Goal: Transaction & Acquisition: Download file/media

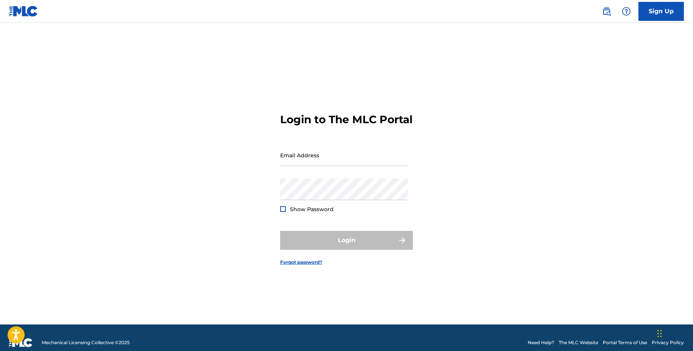
type input "[EMAIL_ADDRESS][DOMAIN_NAME]"
click at [294, 241] on div "Login" at bounding box center [346, 240] width 133 height 19
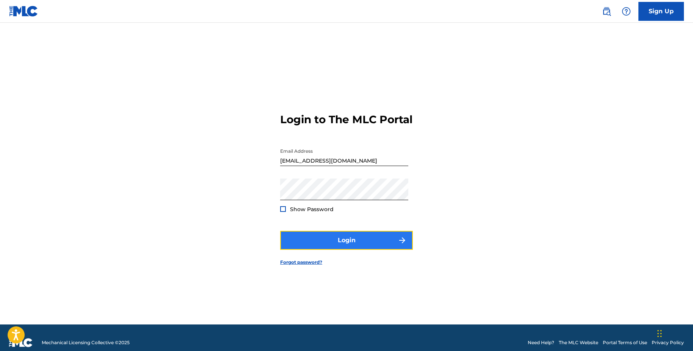
click at [293, 243] on button "Login" at bounding box center [346, 240] width 133 height 19
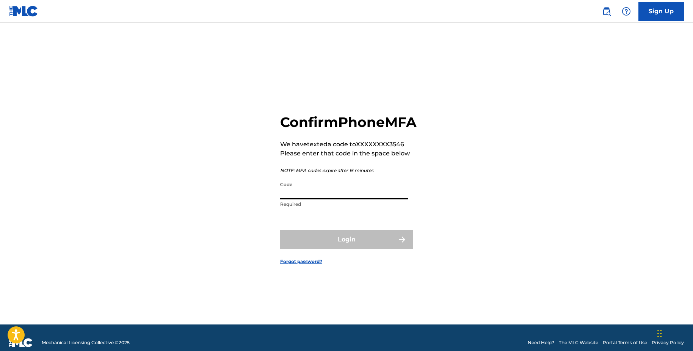
click at [297, 199] on input "Code" at bounding box center [344, 189] width 128 height 22
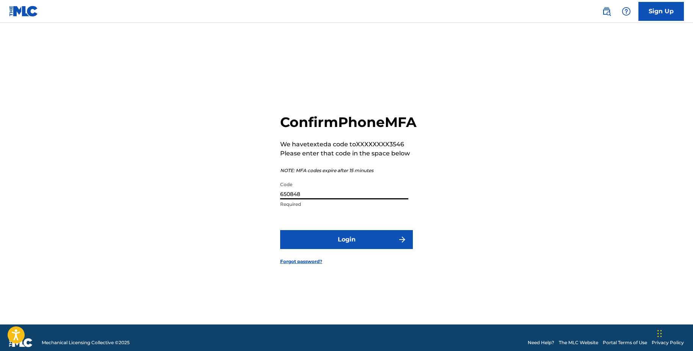
type input "650848"
click at [280, 230] on button "Login" at bounding box center [346, 239] width 133 height 19
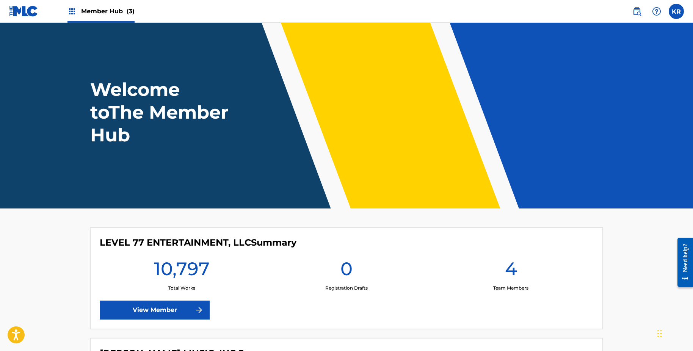
scroll to position [15, 0]
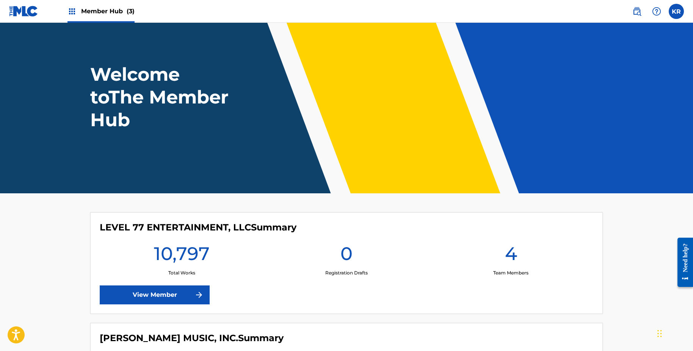
click at [73, 13] on img at bounding box center [71, 11] width 9 height 9
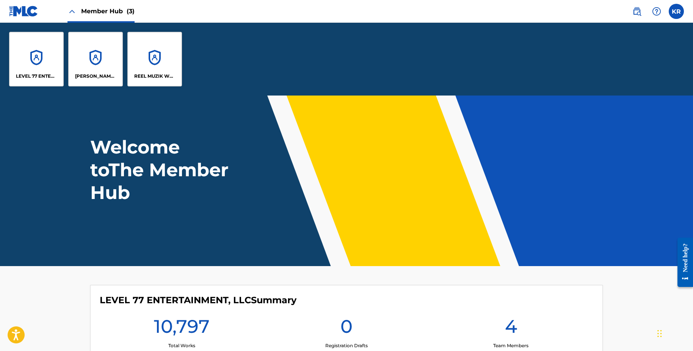
scroll to position [88, 0]
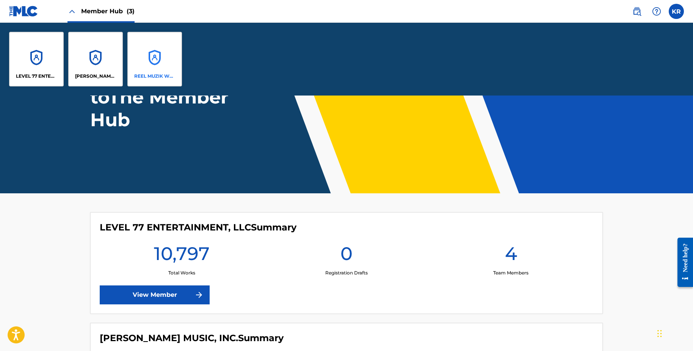
click at [146, 58] on div "REEL MUZIK WERKS, LLC" at bounding box center [154, 59] width 55 height 55
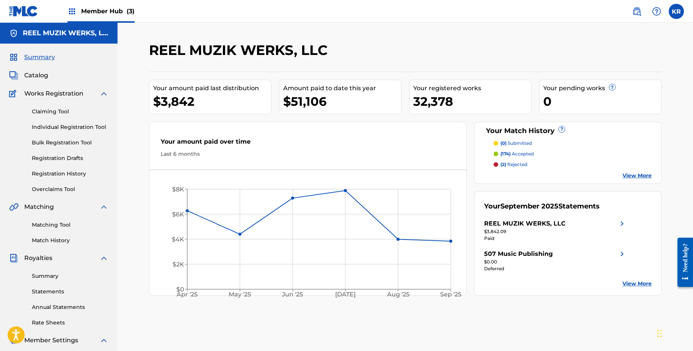
click at [44, 261] on span "Royalties" at bounding box center [38, 257] width 28 height 9
click at [43, 273] on link "Summary" at bounding box center [70, 276] width 77 height 8
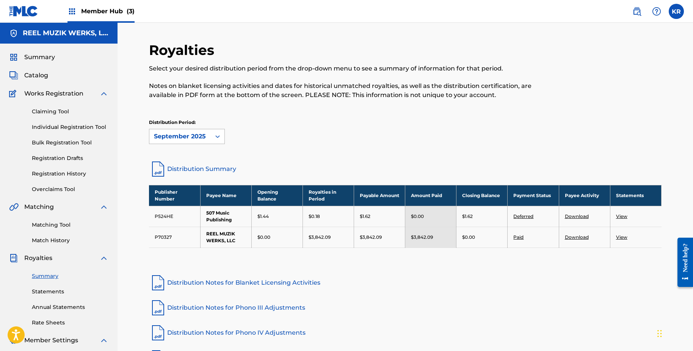
click at [181, 131] on div "September 2025" at bounding box center [179, 136] width 61 height 14
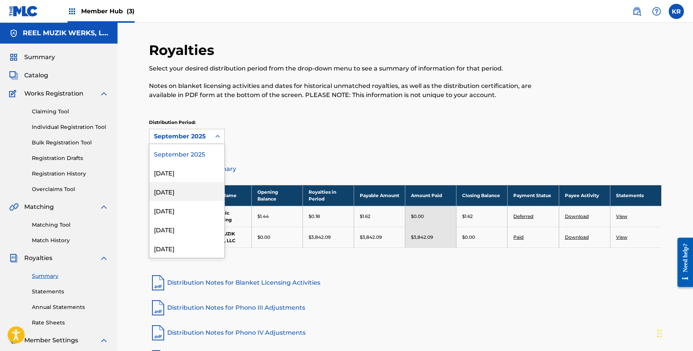
click at [185, 186] on div "[DATE]" at bounding box center [186, 191] width 75 height 19
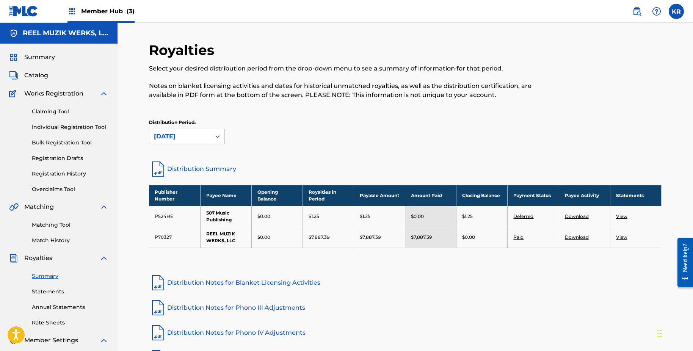
click at [283, 133] on div "Distribution Period: [DATE]" at bounding box center [405, 131] width 512 height 25
click at [567, 216] on link "Download" at bounding box center [577, 216] width 24 height 6
click at [576, 235] on link "Download" at bounding box center [577, 237] width 24 height 6
click at [55, 291] on link "Statements" at bounding box center [70, 292] width 77 height 8
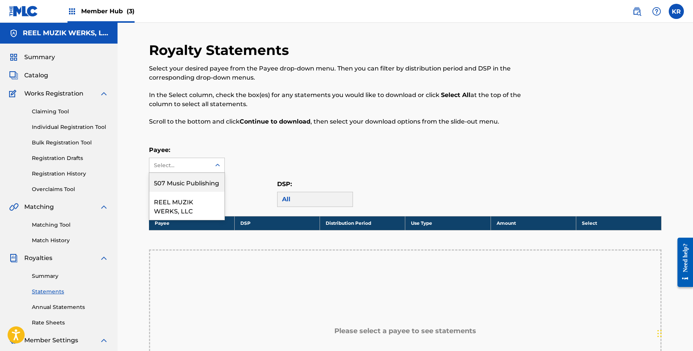
click at [186, 164] on div "Select..." at bounding box center [180, 165] width 52 height 8
click at [192, 181] on div "507 Music Publishing" at bounding box center [186, 182] width 75 height 19
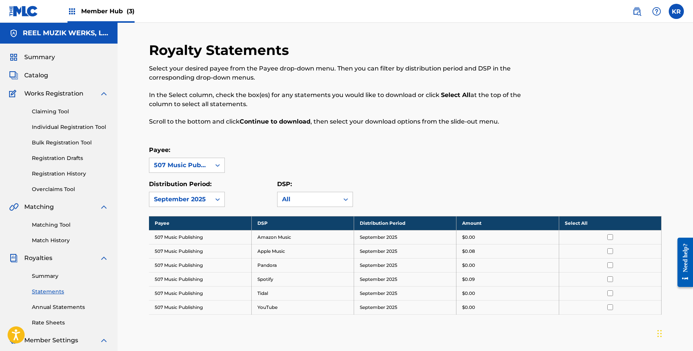
click at [578, 223] on th "Select All" at bounding box center [609, 223] width 102 height 14
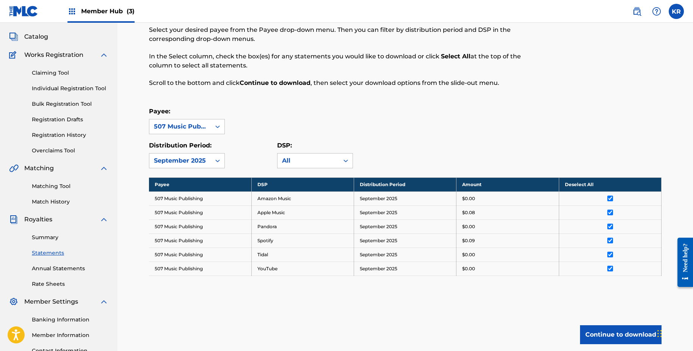
scroll to position [76, 0]
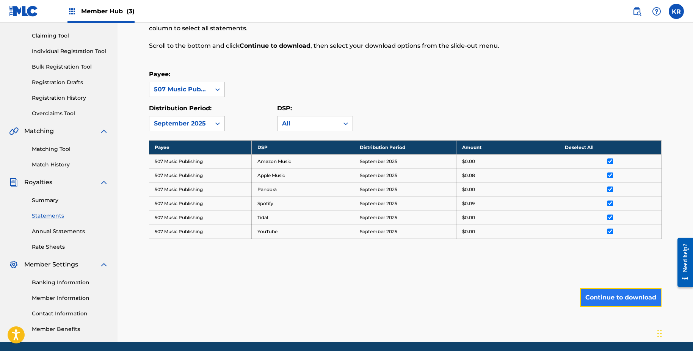
click at [607, 298] on button "Continue to download" at bounding box center [620, 297] width 81 height 19
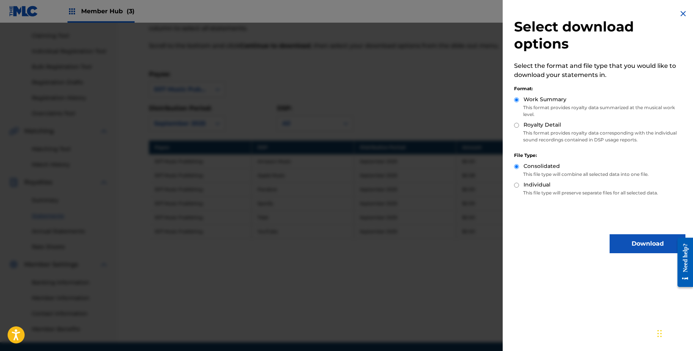
click at [530, 126] on label "Royalty Detail" at bounding box center [542, 125] width 38 height 8
click at [519, 126] on input "Royalty Detail" at bounding box center [516, 125] width 5 height 5
radio input "true"
click at [611, 241] on button "Download" at bounding box center [647, 243] width 76 height 19
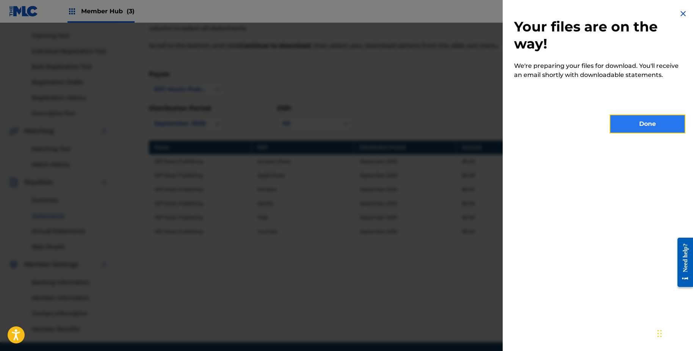
click at [631, 125] on button "Done" at bounding box center [647, 123] width 76 height 19
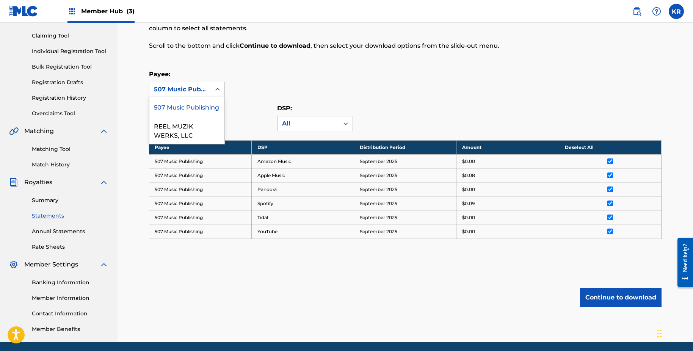
click at [187, 84] on div "507 Music Publishing" at bounding box center [179, 89] width 61 height 14
click at [202, 128] on div "REEL MUZIK WERKS, LLC" at bounding box center [186, 130] width 75 height 28
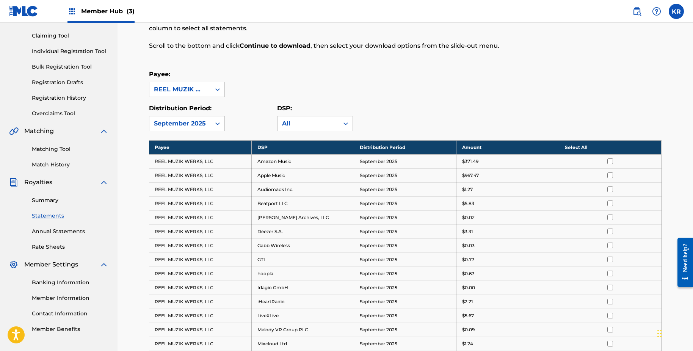
click at [582, 150] on th "Select All" at bounding box center [609, 147] width 102 height 14
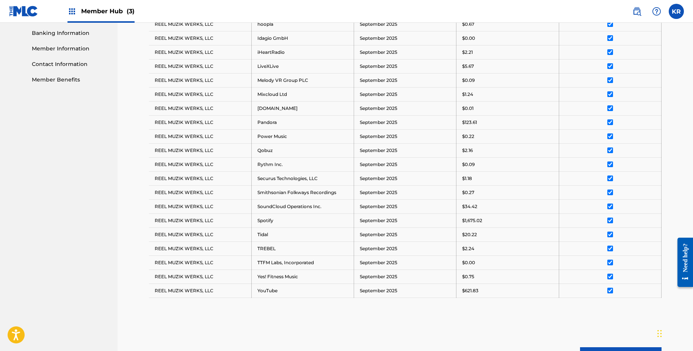
scroll to position [407, 0]
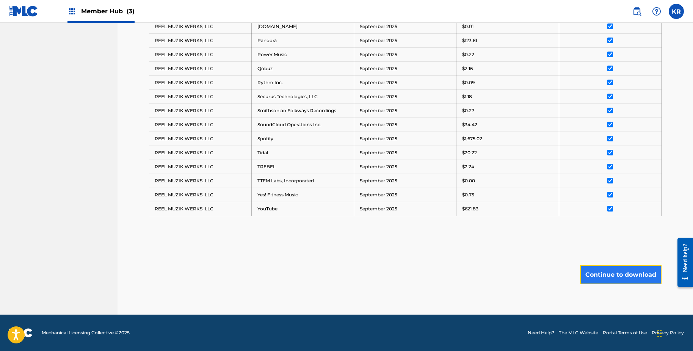
click at [611, 274] on button "Continue to download" at bounding box center [620, 274] width 81 height 19
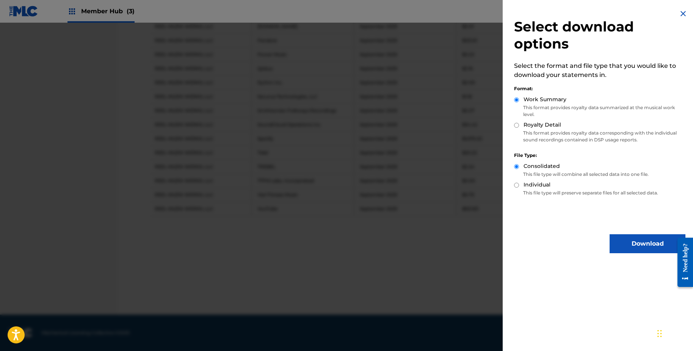
click at [532, 135] on p "This format provides royalty data corresponding with the individual sound recor…" at bounding box center [599, 137] width 171 height 14
click at [532, 126] on label "Royalty Detail" at bounding box center [542, 125] width 38 height 8
click at [519, 126] on input "Royalty Detail" at bounding box center [516, 125] width 5 height 5
radio input "true"
click at [626, 244] on button "Download" at bounding box center [647, 243] width 76 height 19
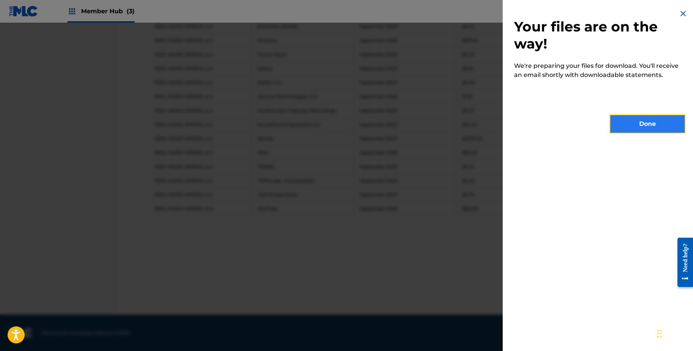
click at [632, 120] on button "Done" at bounding box center [647, 123] width 76 height 19
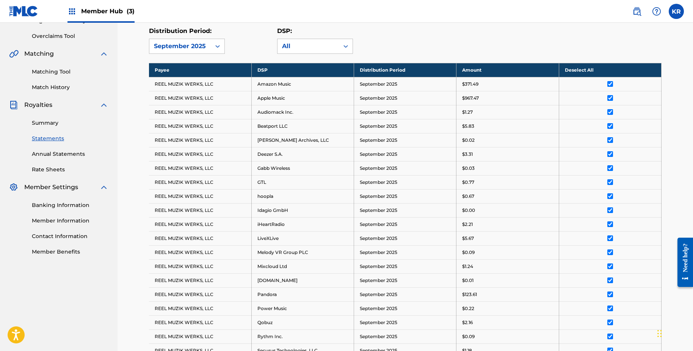
scroll to position [28, 0]
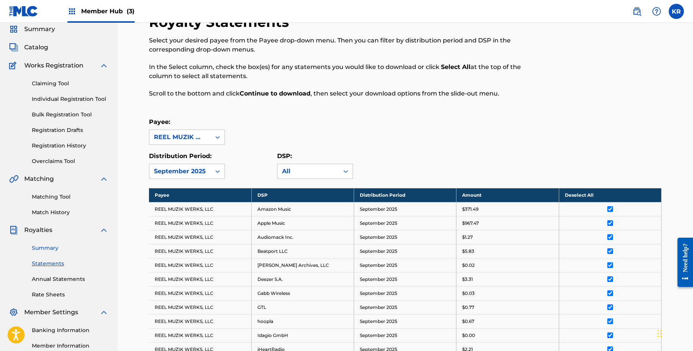
click at [47, 249] on link "Summary" at bounding box center [70, 248] width 77 height 8
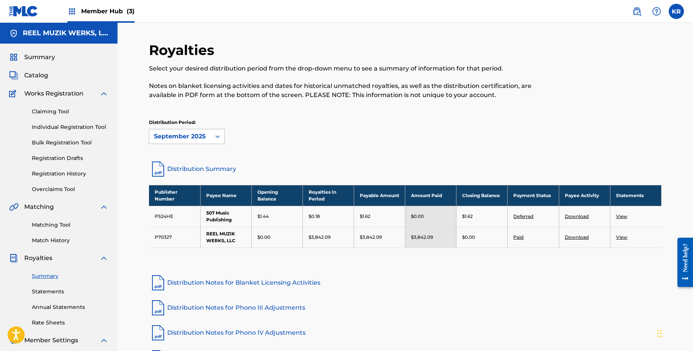
click at [195, 136] on div "September 2025" at bounding box center [180, 136] width 52 height 9
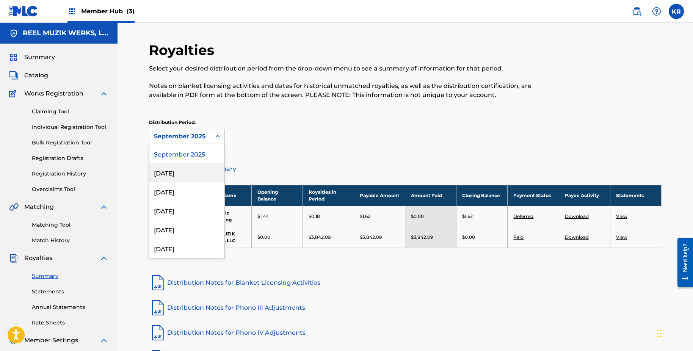
click at [187, 172] on div "[DATE]" at bounding box center [186, 172] width 75 height 19
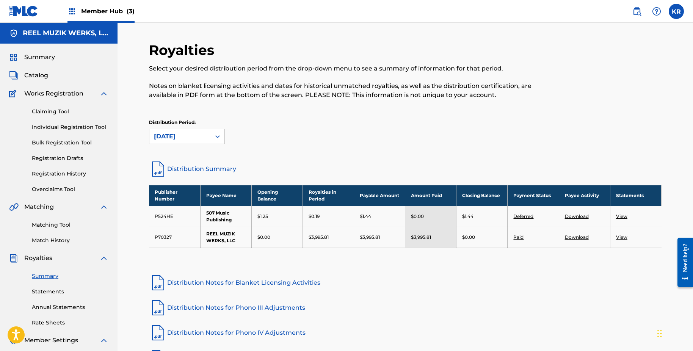
click at [570, 217] on link "Download" at bounding box center [577, 216] width 24 height 6
click at [574, 238] on link "Download" at bounding box center [577, 237] width 24 height 6
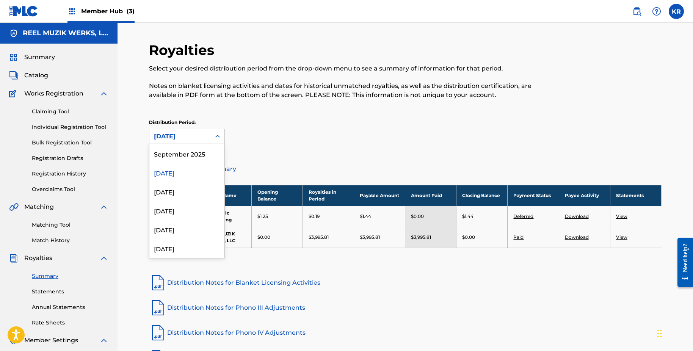
click at [163, 143] on div "[DATE]" at bounding box center [179, 136] width 61 height 14
click at [171, 159] on div "September 2025" at bounding box center [186, 153] width 75 height 19
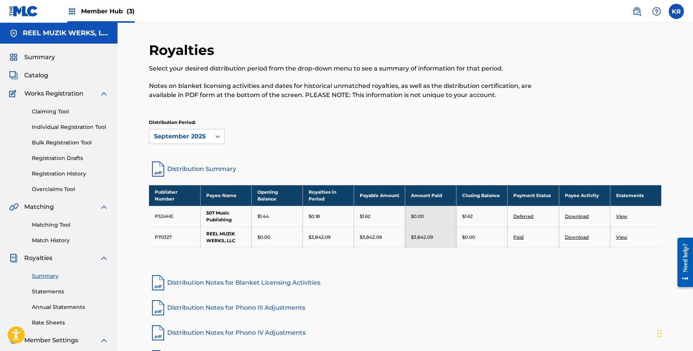
click at [572, 215] on link "Download" at bounding box center [577, 216] width 24 height 6
click at [572, 236] on link "Download" at bounding box center [577, 237] width 24 height 6
